Goal: Check status

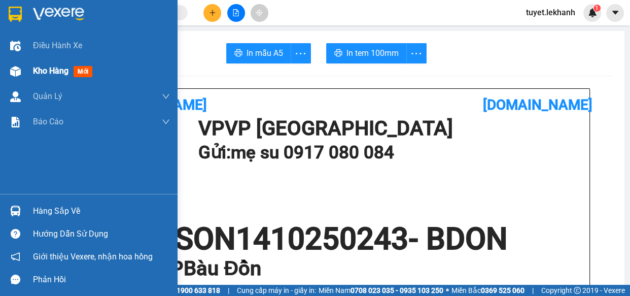
click at [17, 70] on img at bounding box center [15, 71] width 11 height 11
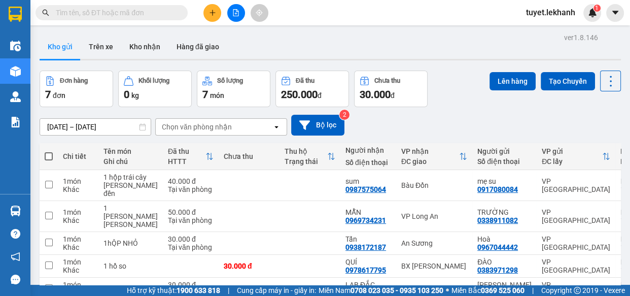
click at [147, 11] on input "text" at bounding box center [116, 12] width 120 height 11
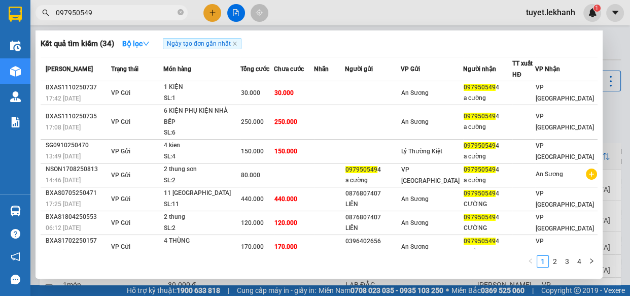
type input "0979505494"
click at [179, 10] on icon "close-circle" at bounding box center [181, 12] width 6 height 6
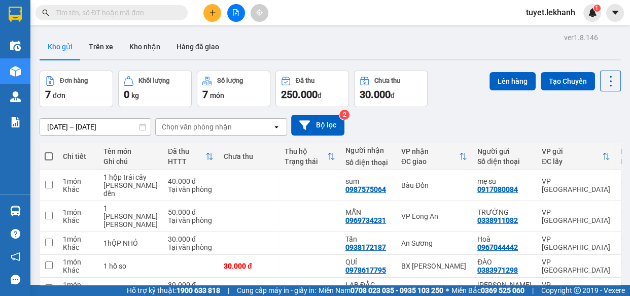
click at [131, 14] on input "text" at bounding box center [116, 12] width 120 height 11
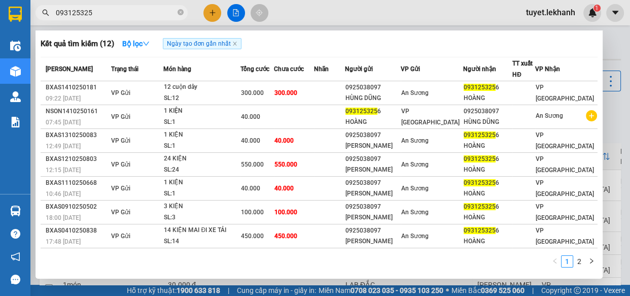
type input "0931253256"
click at [179, 13] on icon "close-circle" at bounding box center [181, 12] width 6 height 6
